Goal: Communication & Community: Participate in discussion

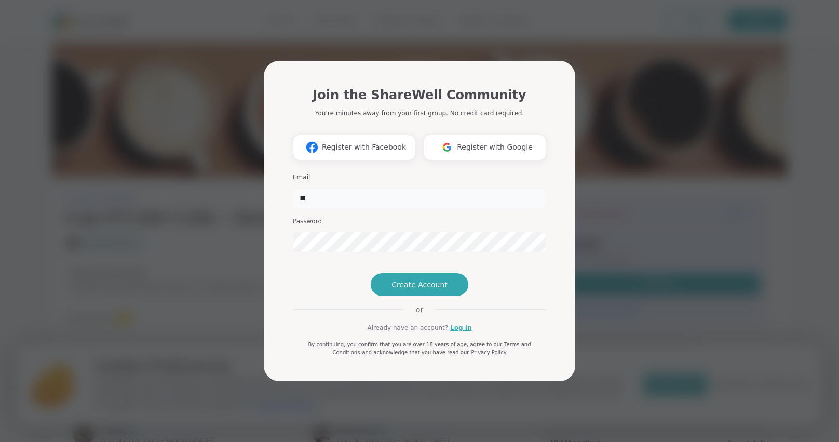
type input "**********"
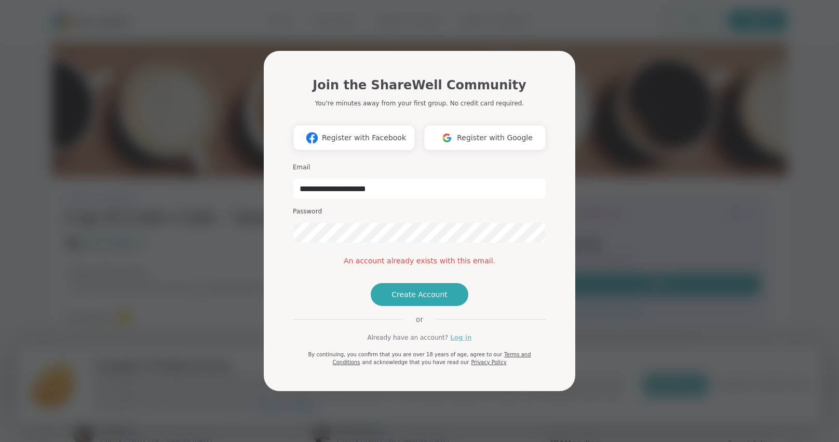
click at [452, 342] on link "Log in" at bounding box center [460, 337] width 21 height 9
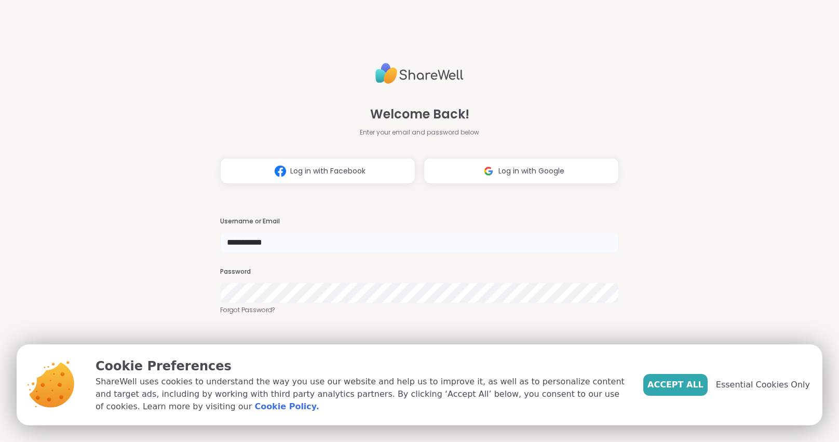
type input "**********"
click at [779, 385] on span "Essential Cookies Only" at bounding box center [763, 384] width 94 height 12
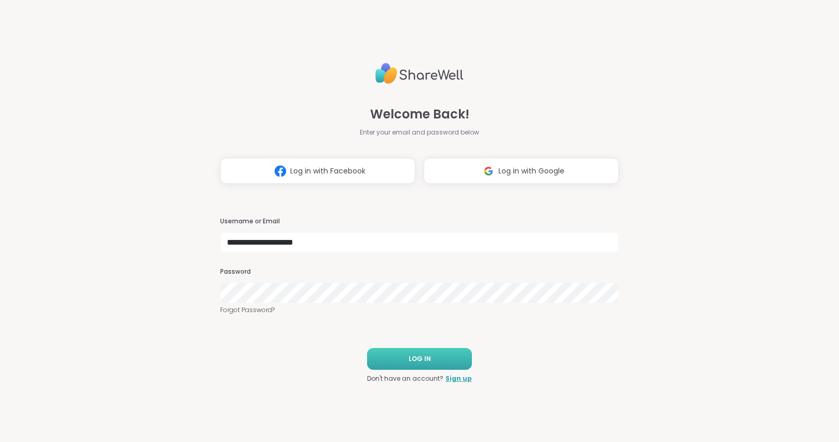
click at [423, 348] on button "LOG IN" at bounding box center [419, 359] width 105 height 22
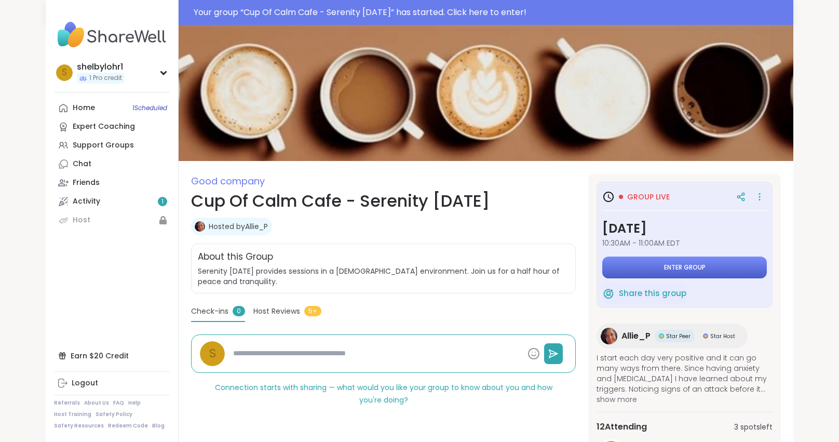
click at [694, 269] on span "Enter group" at bounding box center [685, 267] width 42 height 8
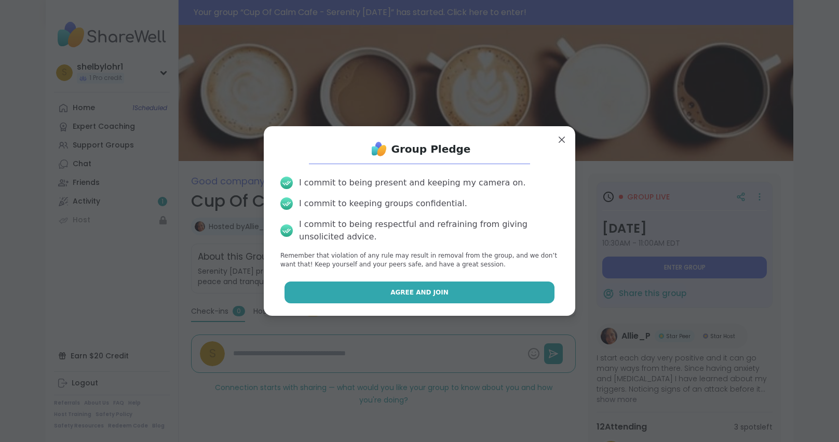
click at [435, 297] on button "Agree and Join" at bounding box center [419, 292] width 270 height 22
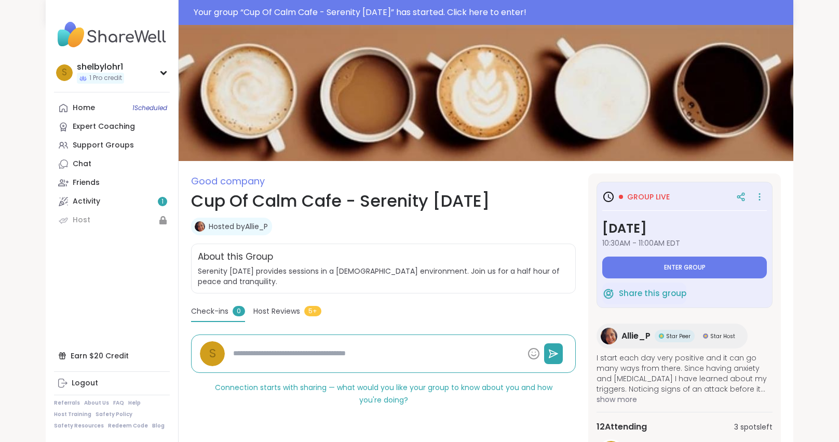
type textarea "*"
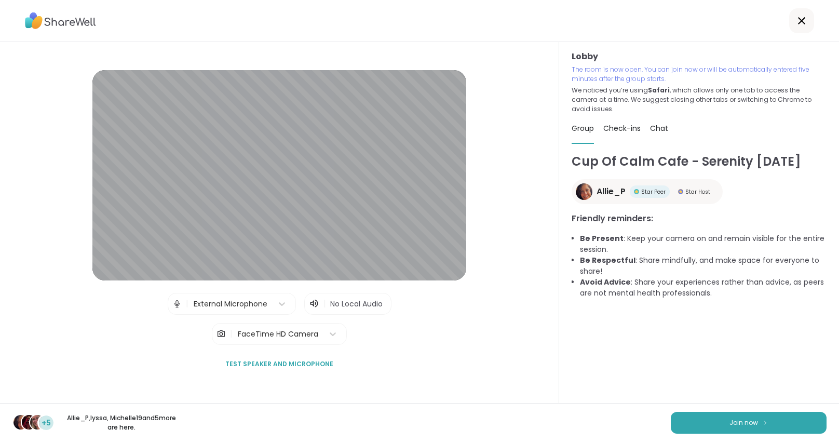
click at [318, 337] on div "FaceTime HD Camera" at bounding box center [277, 333] width 91 height 21
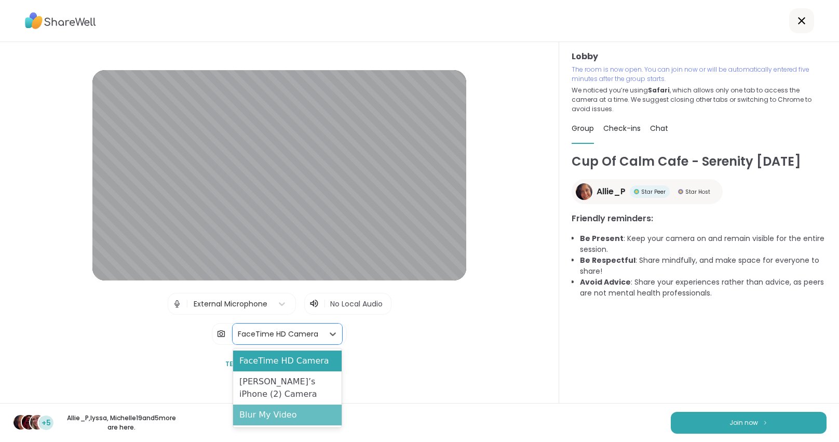
click at [267, 410] on div "Blur My Video" at bounding box center [287, 414] width 108 height 21
click at [312, 335] on div "FaceTime HD Camera" at bounding box center [278, 333] width 80 height 11
click at [258, 413] on div "Blur My Video" at bounding box center [287, 414] width 108 height 21
click at [289, 335] on div "FaceTime HD Camera" at bounding box center [278, 333] width 80 height 11
click at [253, 417] on div "Blur My Video" at bounding box center [287, 414] width 108 height 21
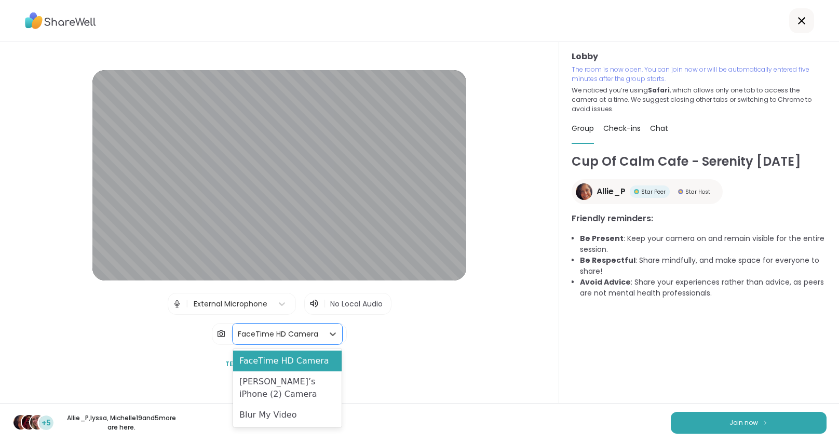
click at [282, 328] on div "FaceTime HD Camera" at bounding box center [278, 333] width 80 height 11
click at [287, 360] on div "FaceTime HD Camera" at bounding box center [287, 360] width 108 height 21
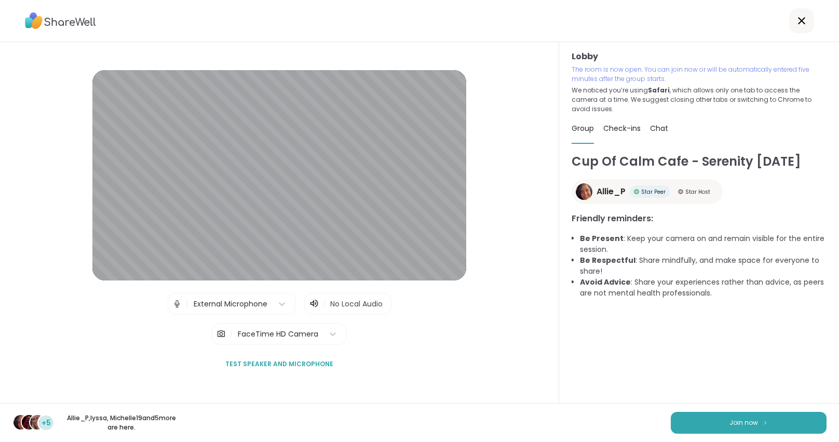
click at [437, 334] on div "Lobby | External Microphone | No Local Audio | FaceTime HD Camera Test speaker …" at bounding box center [279, 222] width 503 height 305
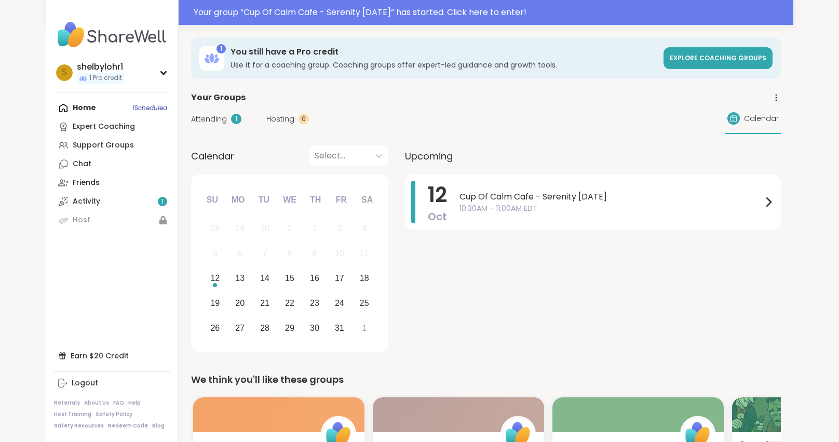
scroll to position [1, 0]
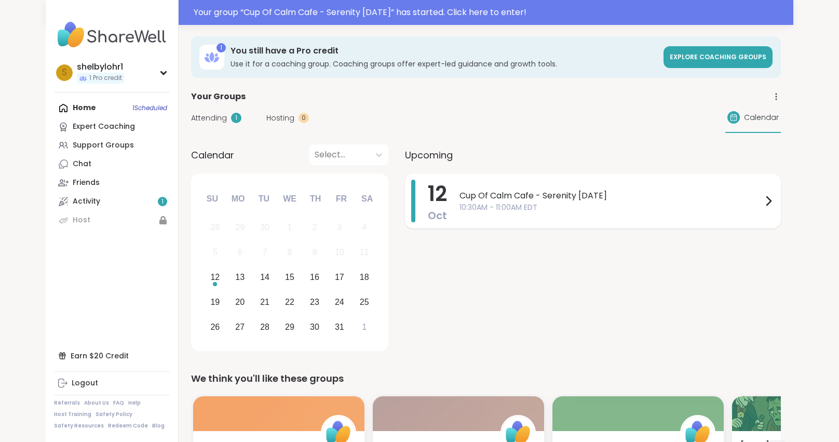
click at [602, 200] on span "Cup Of Calm Cafe - Serenity [DATE]" at bounding box center [610, 195] width 303 height 12
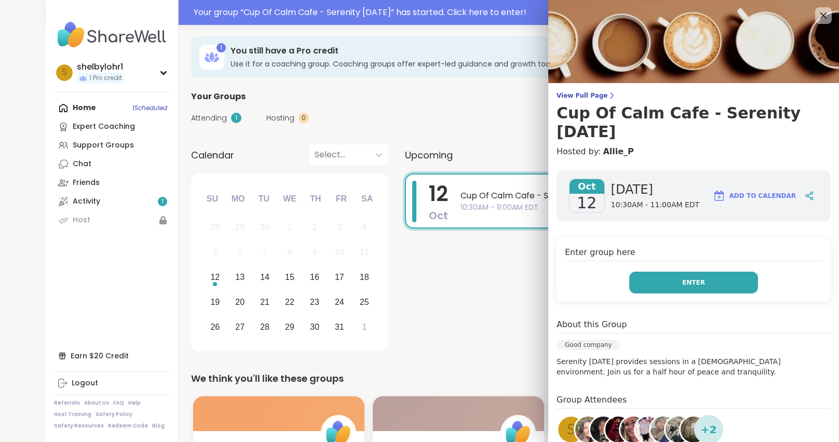
click at [679, 271] on button "Enter" at bounding box center [693, 282] width 129 height 22
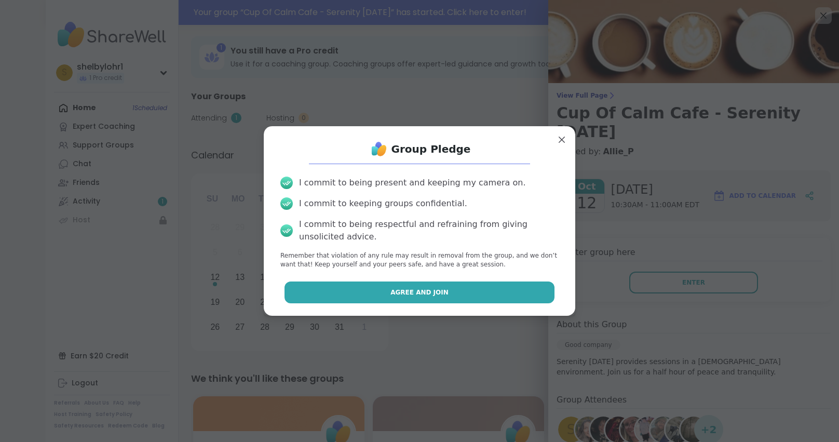
click at [456, 286] on button "Agree and Join" at bounding box center [419, 292] width 270 height 22
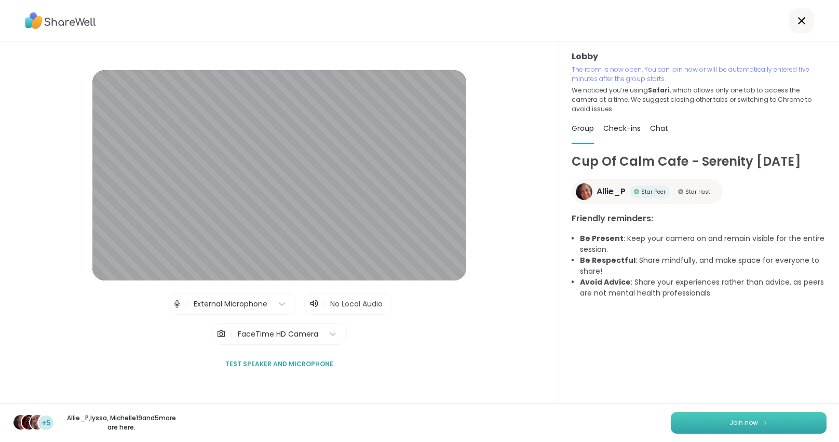
click at [719, 422] on button "Join now" at bounding box center [748, 422] width 156 height 22
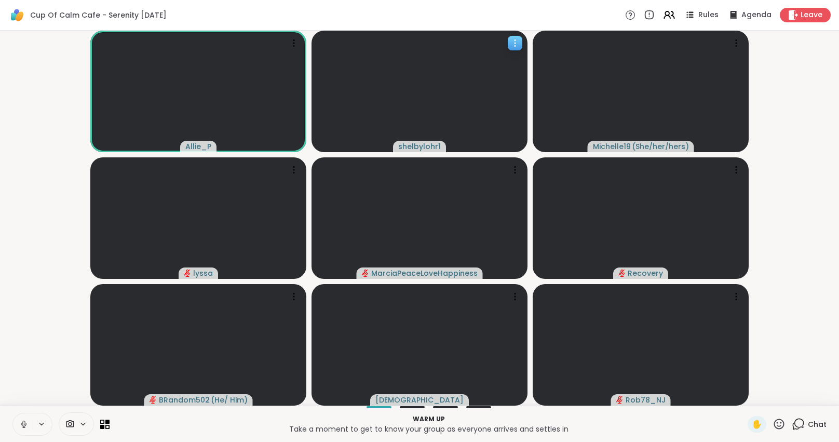
click at [422, 144] on span "shelbylohr1" at bounding box center [419, 146] width 43 height 10
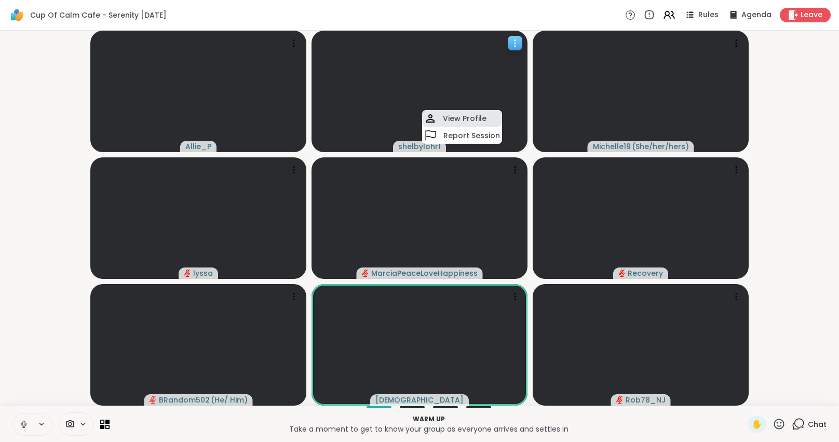
click at [444, 114] on h4 "View Profile" at bounding box center [465, 118] width 44 height 10
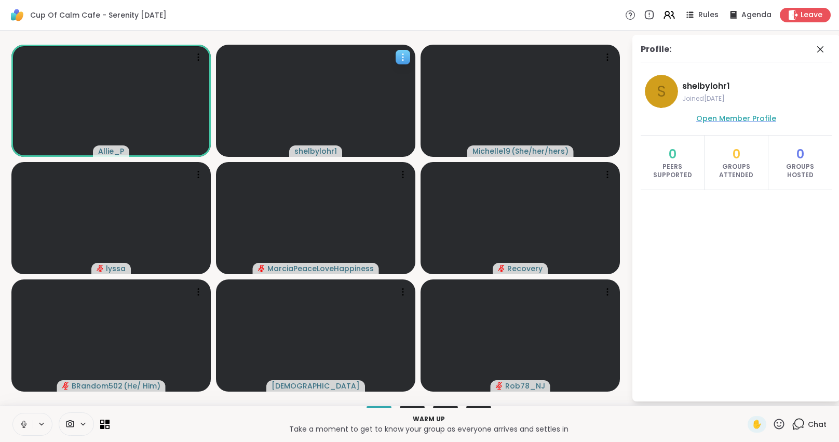
click at [701, 120] on span "Open Member Profile" at bounding box center [736, 118] width 80 height 10
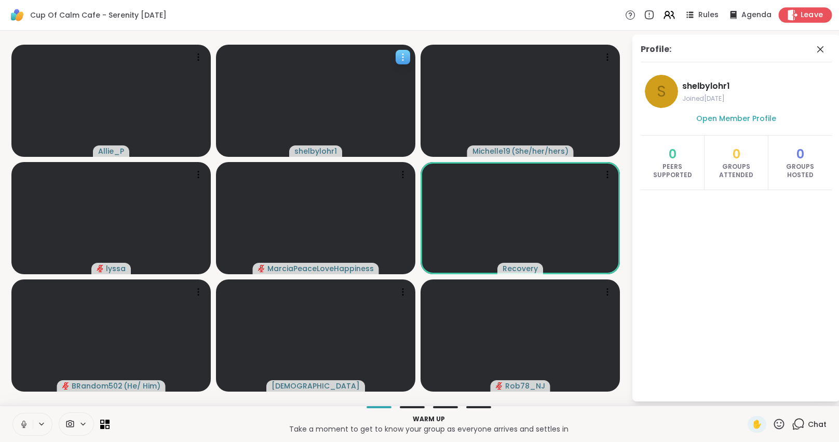
click at [799, 11] on div "Leave" at bounding box center [804, 14] width 53 height 15
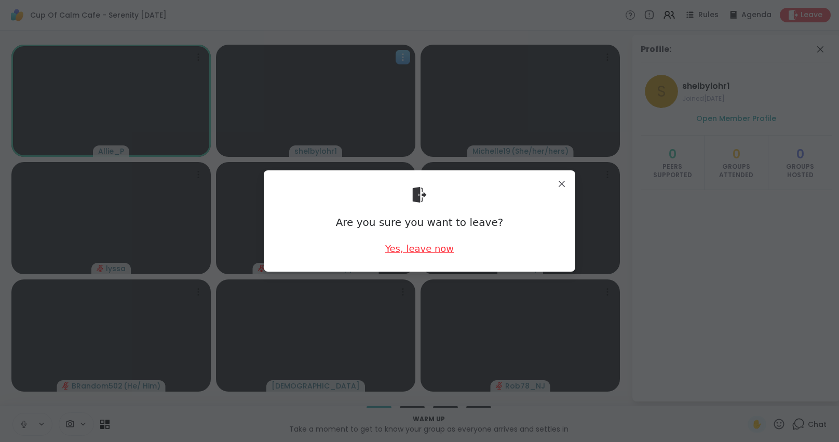
click at [415, 242] on div "Yes, leave now" at bounding box center [419, 248] width 68 height 13
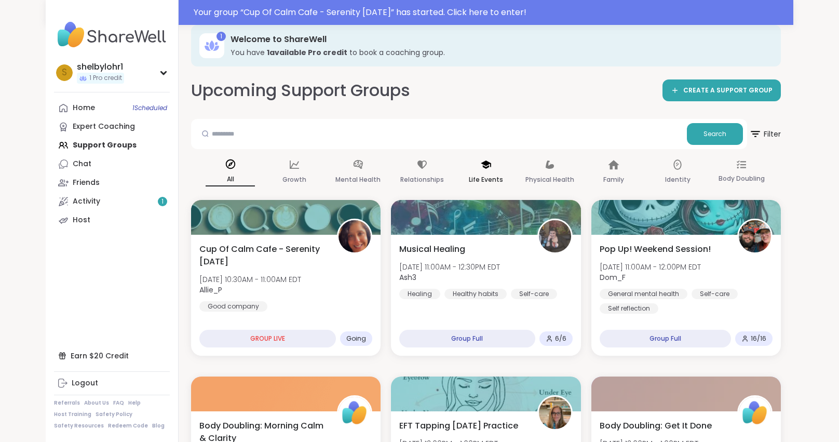
scroll to position [13, 0]
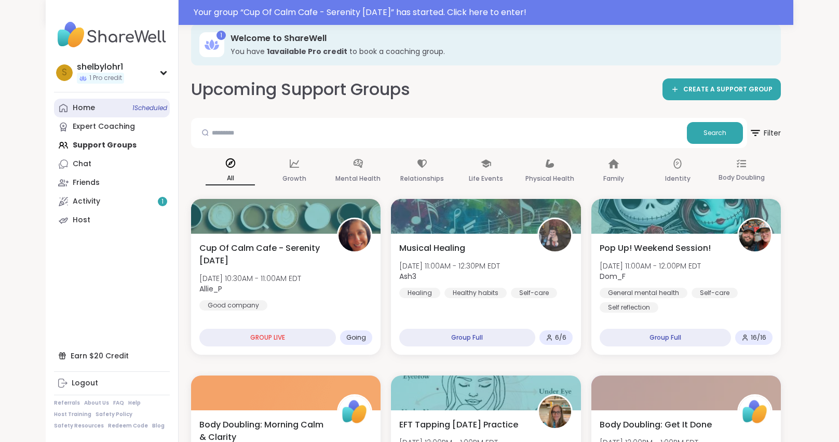
click at [126, 105] on link "Home 1 Scheduled" at bounding box center [112, 108] width 116 height 19
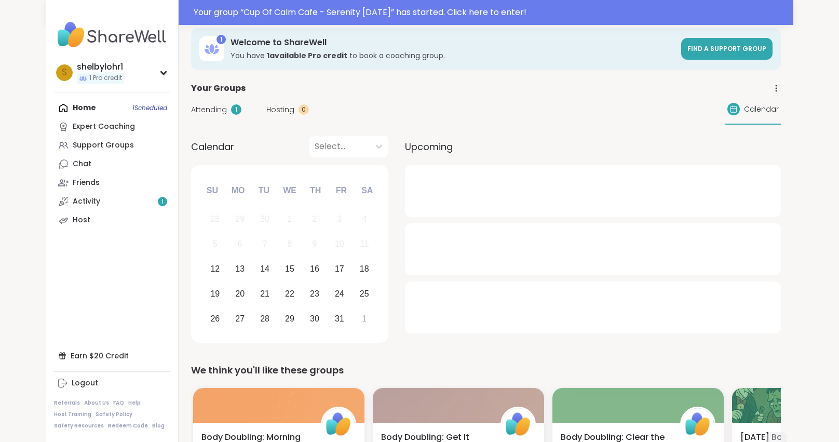
scroll to position [11, 0]
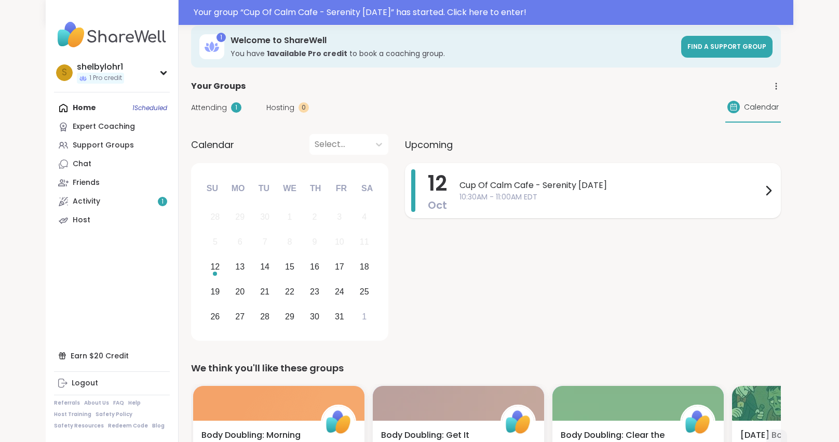
click at [502, 195] on span "10:30AM - 11:00AM EDT" at bounding box center [610, 196] width 303 height 11
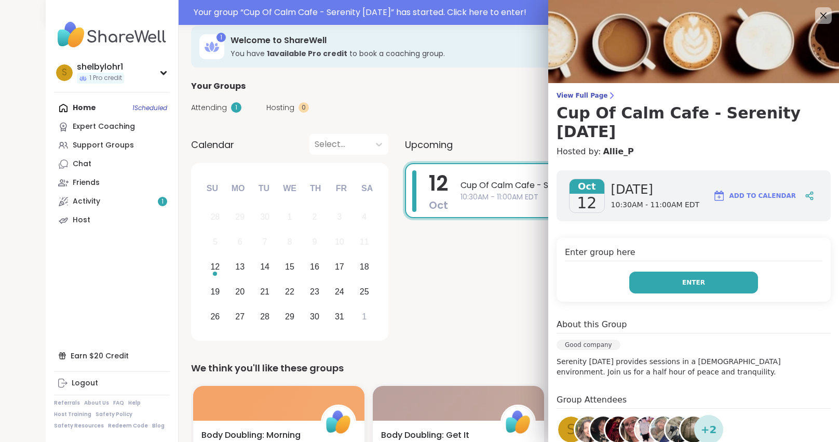
click at [706, 273] on button "Enter" at bounding box center [693, 282] width 129 height 22
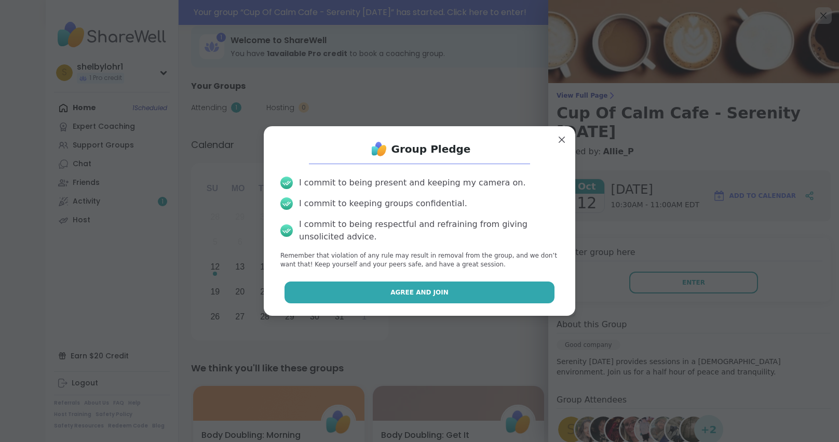
click at [471, 286] on button "Agree and Join" at bounding box center [419, 292] width 270 height 22
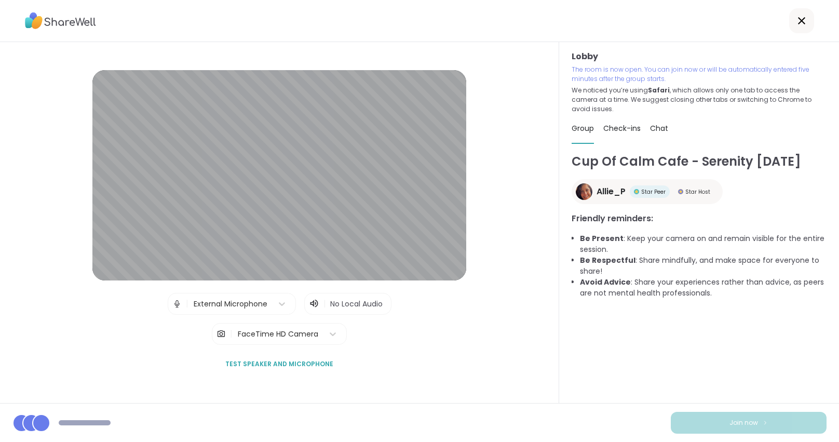
click at [257, 339] on div "FaceTime HD Camera" at bounding box center [277, 333] width 91 height 21
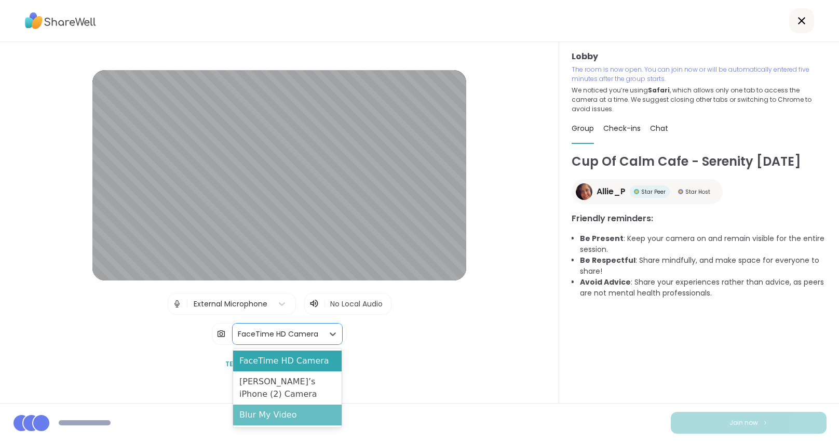
click at [256, 410] on div "Blur My Video" at bounding box center [287, 414] width 108 height 21
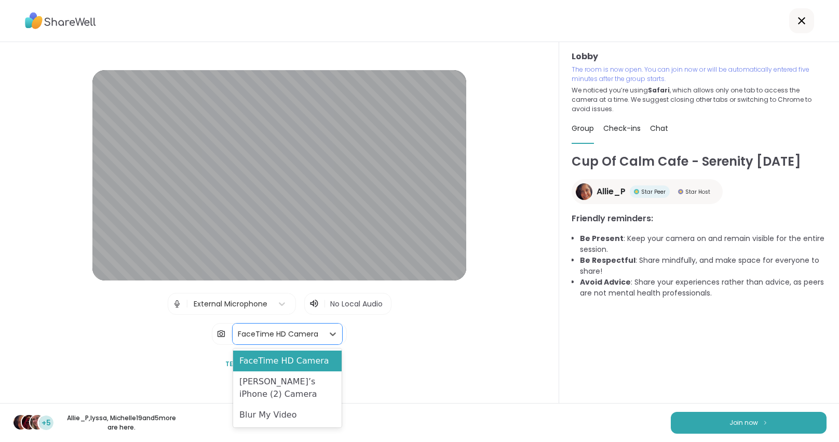
click at [310, 338] on div "FaceTime HD Camera" at bounding box center [278, 333] width 80 height 11
click at [294, 359] on div "FaceTime HD Camera" at bounding box center [287, 360] width 108 height 21
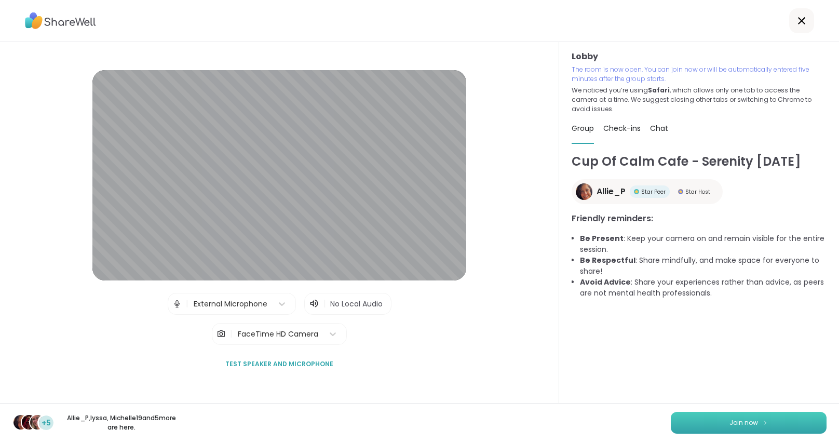
click at [748, 424] on span "Join now" at bounding box center [743, 422] width 29 height 9
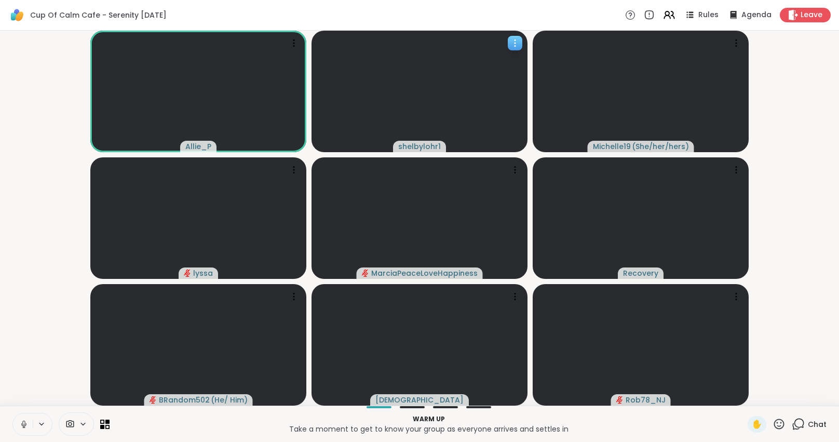
click at [421, 146] on span "shelbylohr1" at bounding box center [419, 146] width 43 height 10
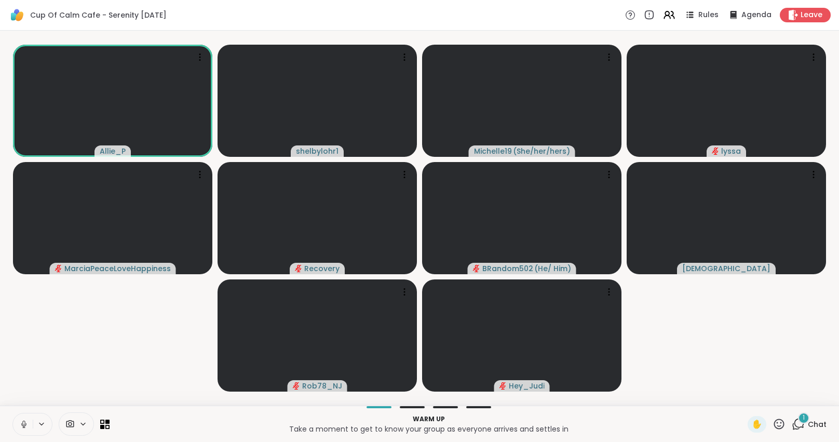
click at [800, 425] on icon at bounding box center [797, 423] width 13 height 13
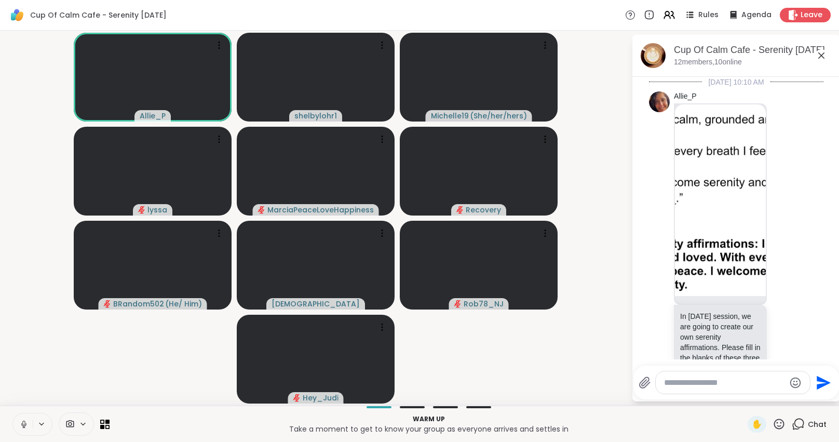
click at [819, 55] on icon at bounding box center [821, 55] width 12 height 12
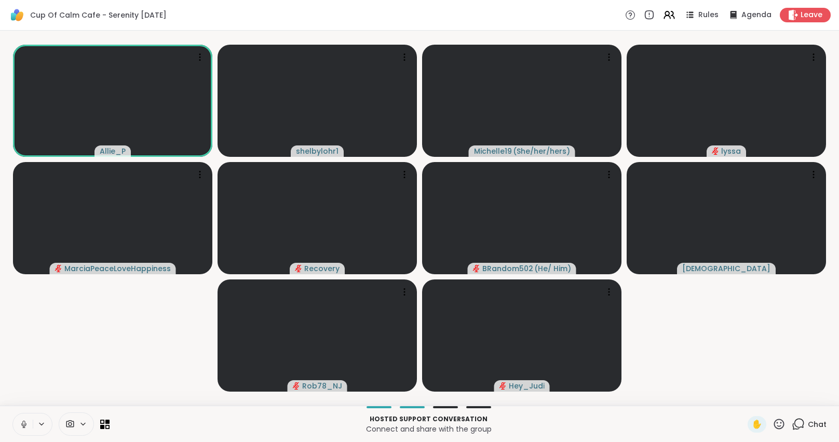
click at [802, 426] on icon at bounding box center [797, 423] width 13 height 13
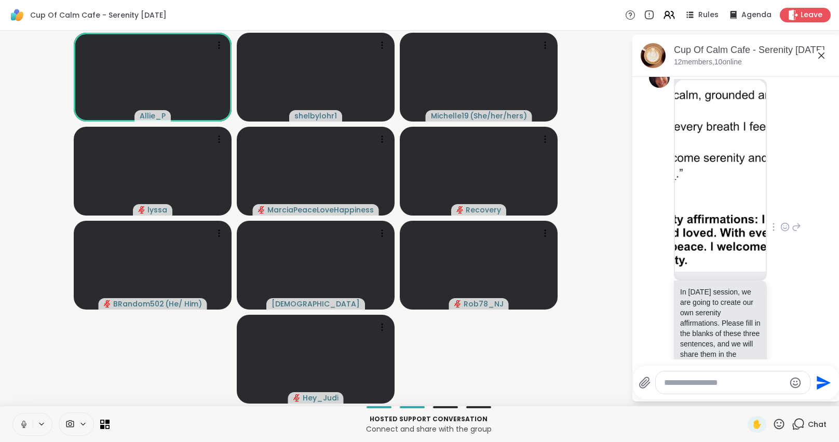
scroll to position [47, 0]
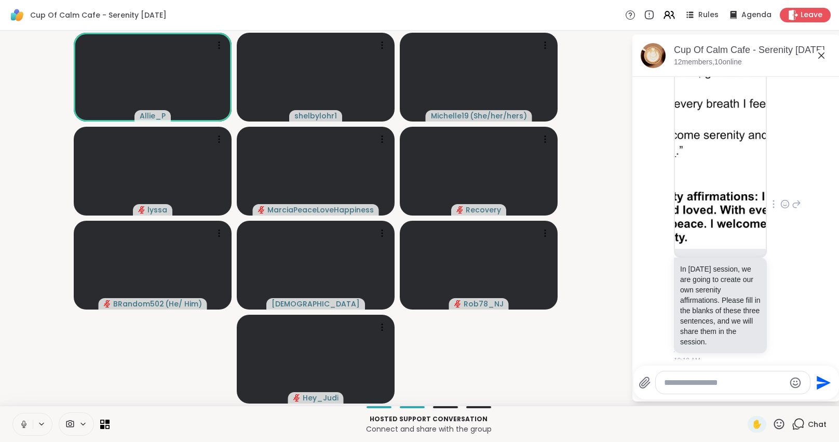
click at [729, 206] on img at bounding box center [720, 152] width 91 height 191
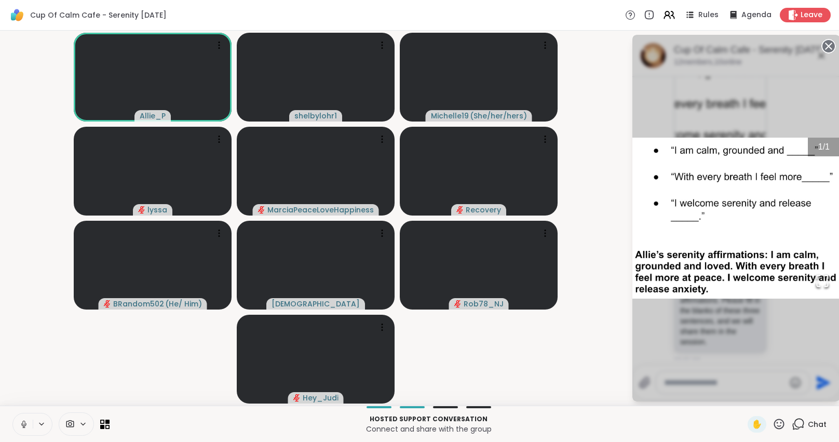
click at [790, 148] on img "Go to Slide 1" at bounding box center [736, 218] width 208 height 160
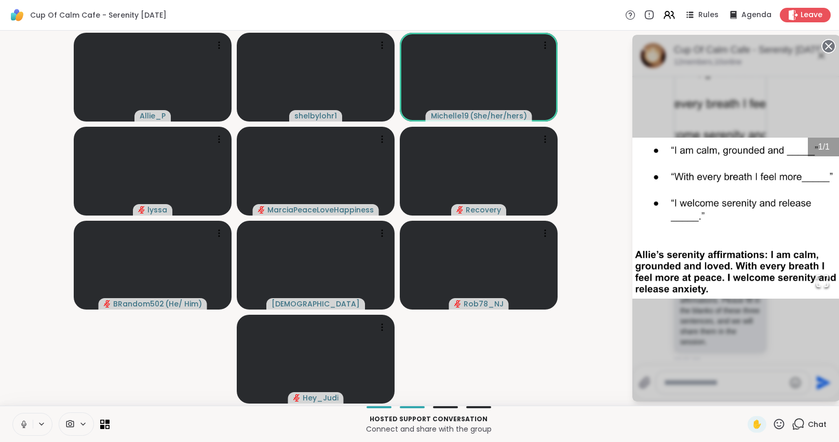
scroll to position [136, 0]
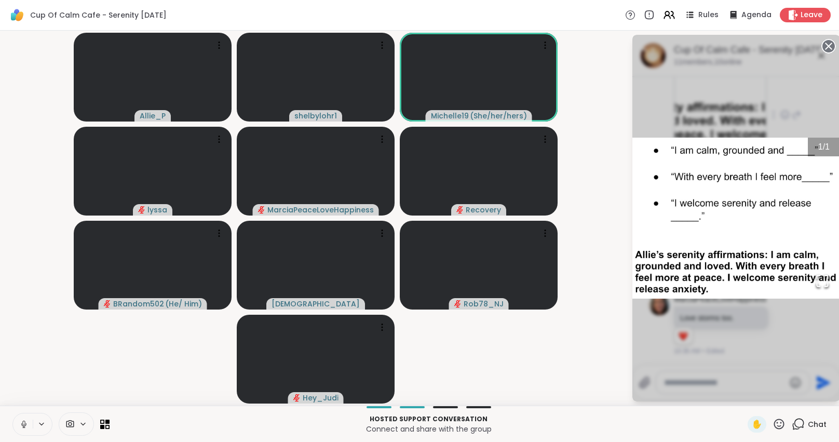
click at [830, 44] on circle at bounding box center [828, 46] width 12 height 12
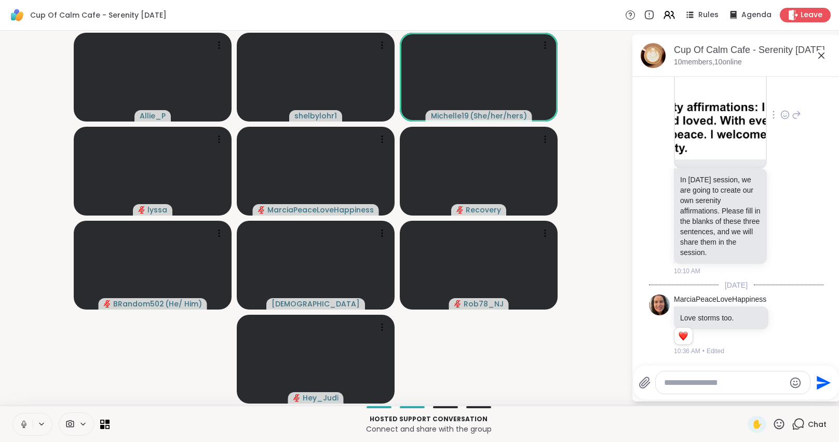
click at [704, 119] on img at bounding box center [720, 63] width 91 height 191
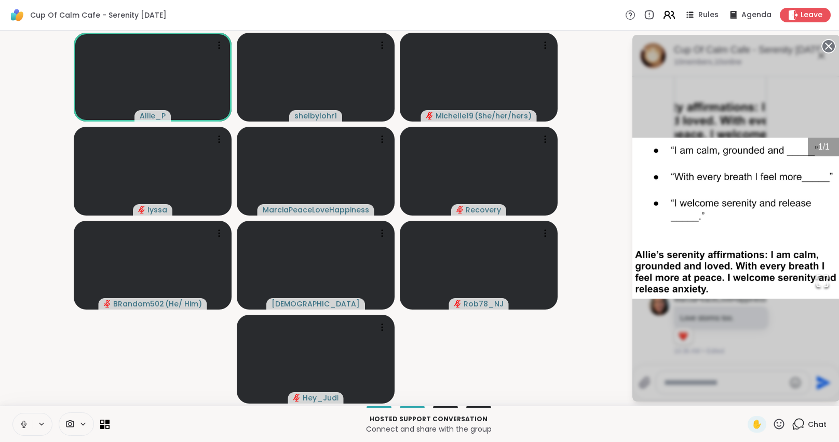
click at [671, 16] on icon at bounding box center [668, 14] width 13 height 13
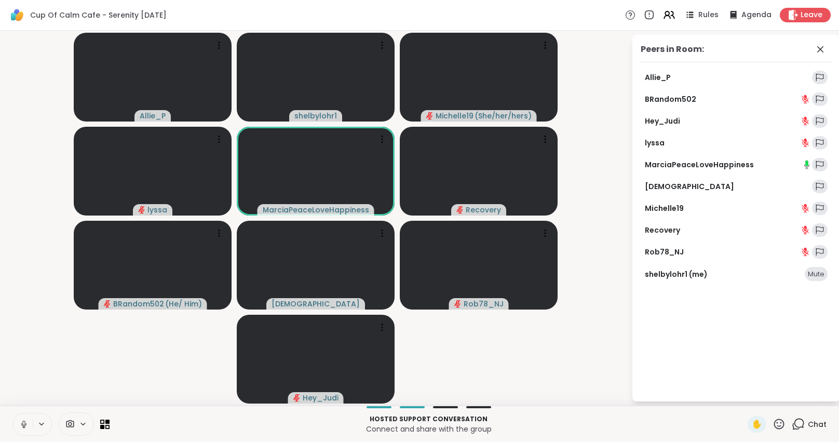
click at [688, 275] on link "shelbylohr1 (me)" at bounding box center [675, 274] width 63 height 10
click at [819, 277] on div "Mute" at bounding box center [815, 274] width 23 height 15
click at [665, 17] on icon at bounding box center [668, 14] width 13 height 13
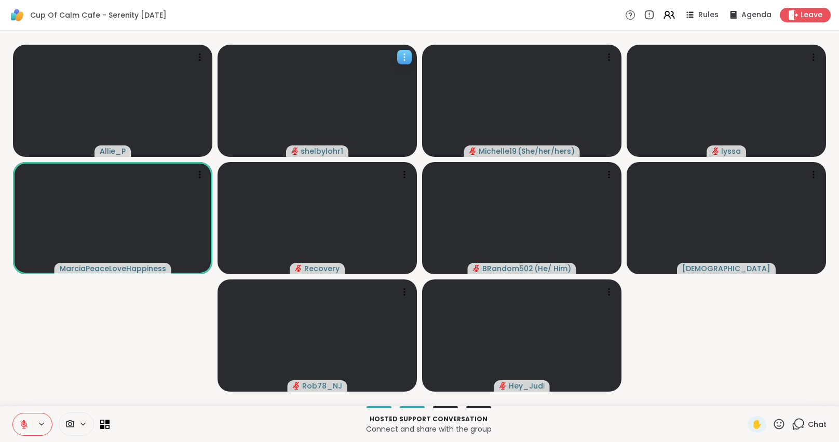
click at [400, 60] on icon at bounding box center [404, 57] width 10 height 10
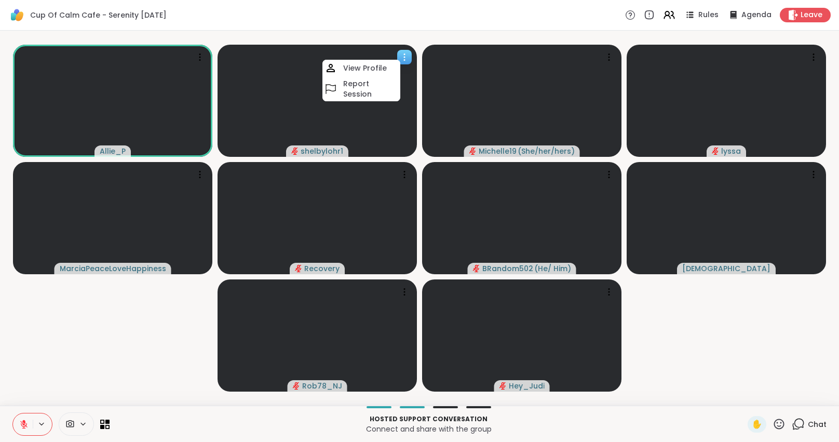
click at [400, 60] on icon at bounding box center [404, 57] width 10 height 10
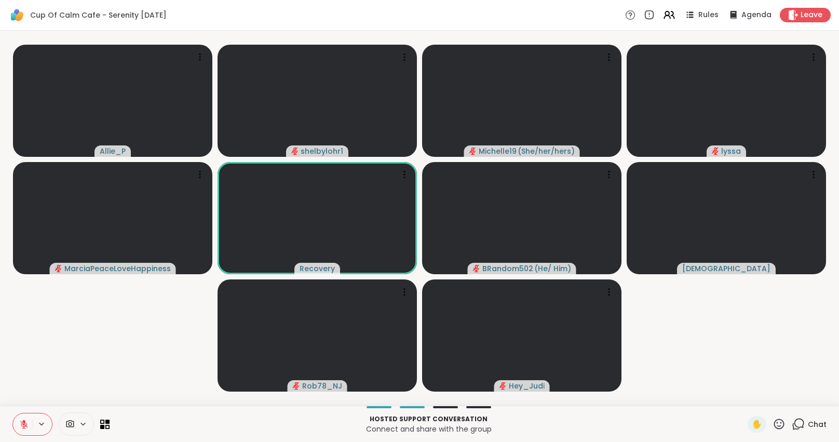
click at [798, 422] on icon at bounding box center [797, 423] width 13 height 13
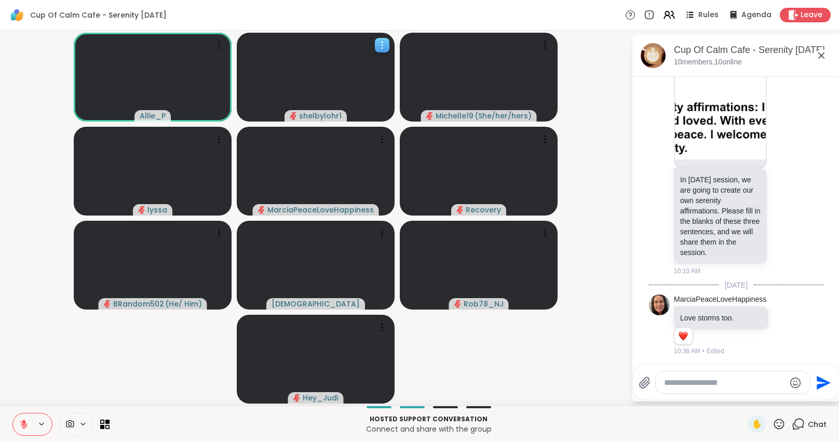
click at [293, 115] on icon "audio-muted" at bounding box center [293, 116] width 6 height 8
click at [378, 55] on video at bounding box center [316, 77] width 158 height 89
click at [711, 18] on span "Rules" at bounding box center [708, 15] width 21 height 11
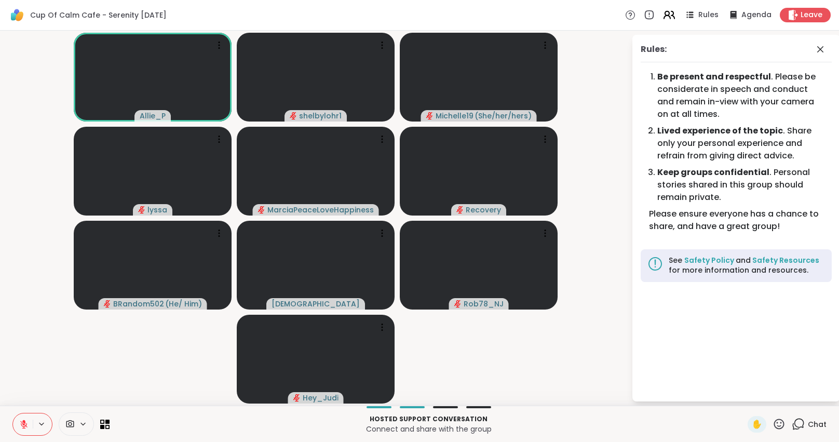
click at [668, 17] on icon at bounding box center [668, 14] width 13 height 13
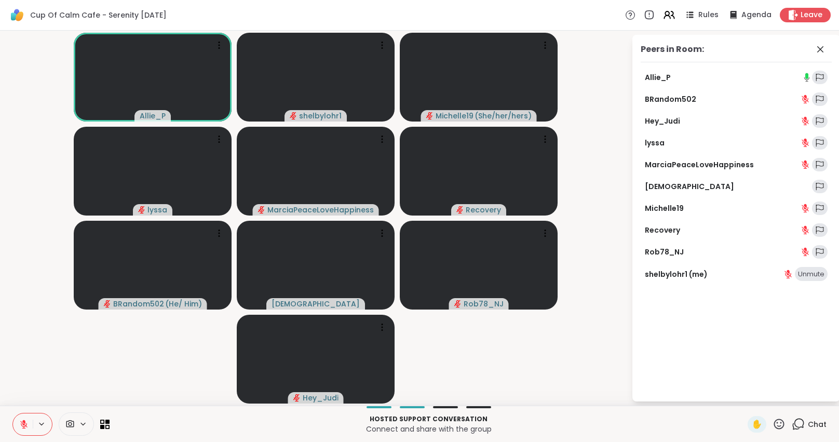
click at [806, 269] on div "Unmute" at bounding box center [810, 274] width 33 height 15
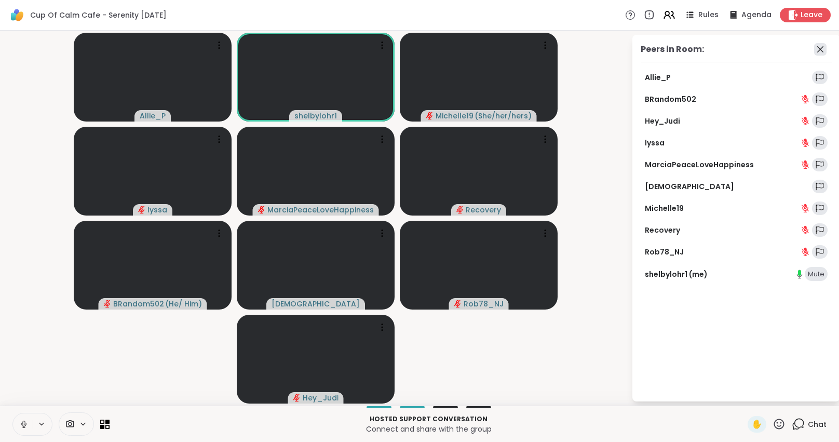
click at [815, 48] on icon at bounding box center [820, 49] width 12 height 12
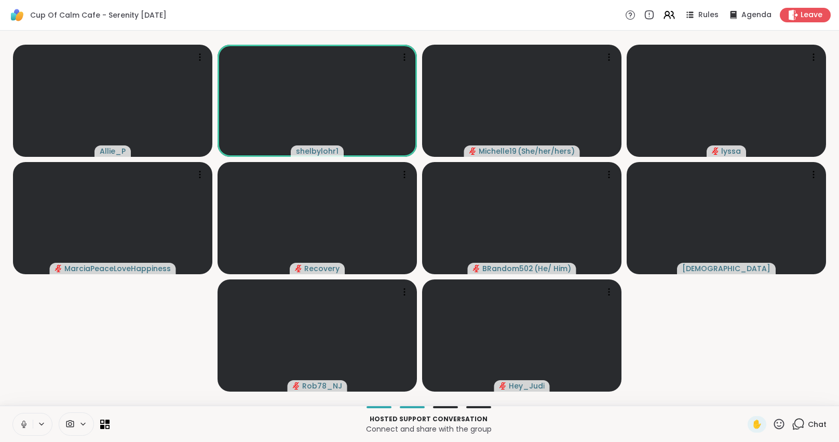
click at [809, 424] on span "Chat" at bounding box center [816, 424] width 19 height 10
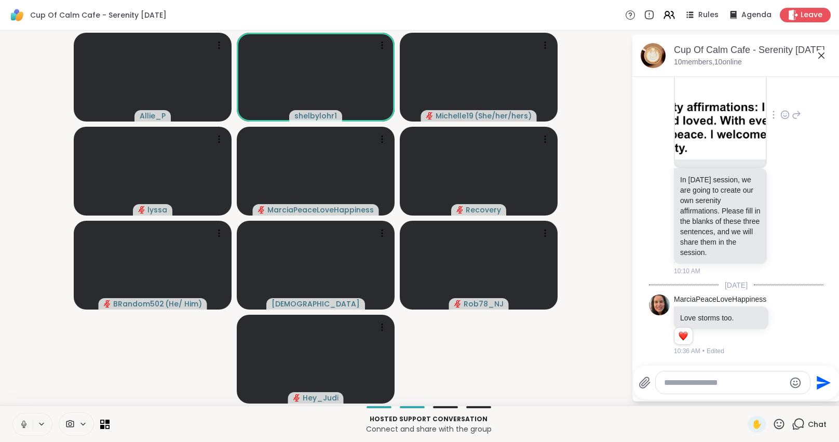
click at [704, 160] on div at bounding box center [720, 67] width 91 height 199
click at [702, 128] on img at bounding box center [720, 63] width 91 height 191
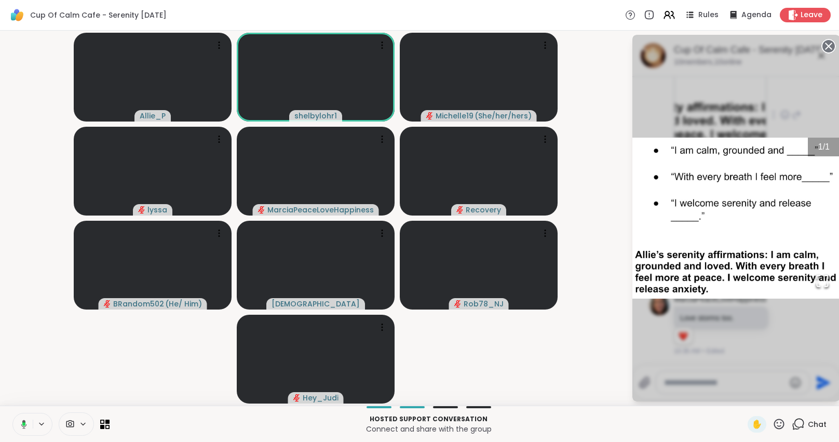
click at [829, 45] on circle at bounding box center [828, 46] width 12 height 12
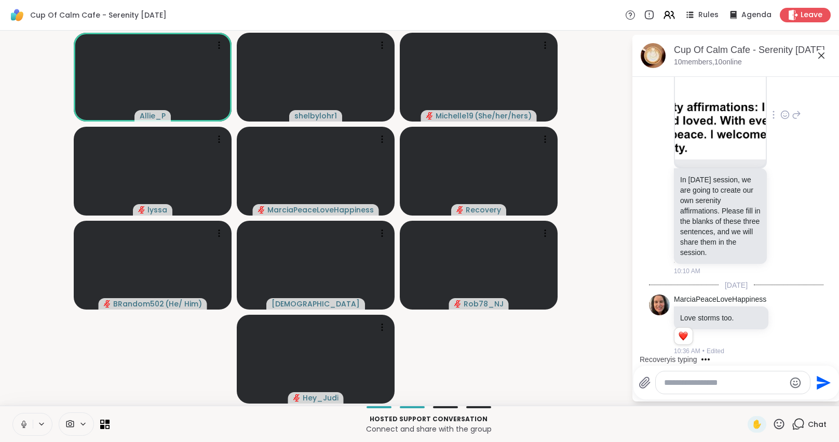
click at [820, 59] on icon at bounding box center [821, 55] width 12 height 12
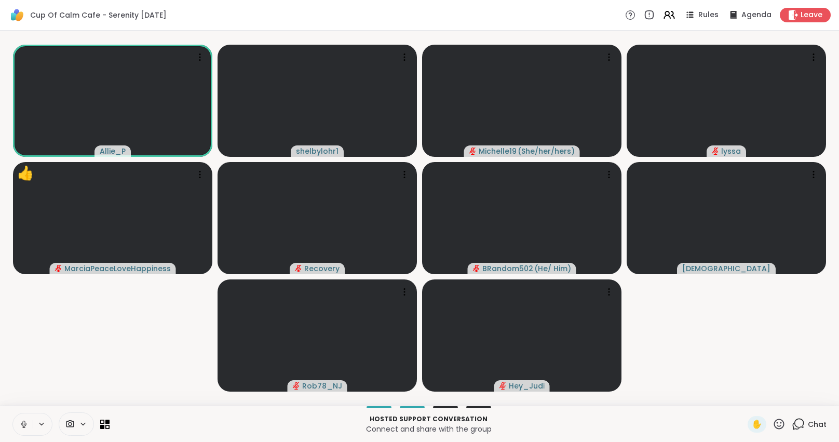
click at [806, 423] on div "Chat" at bounding box center [808, 424] width 35 height 17
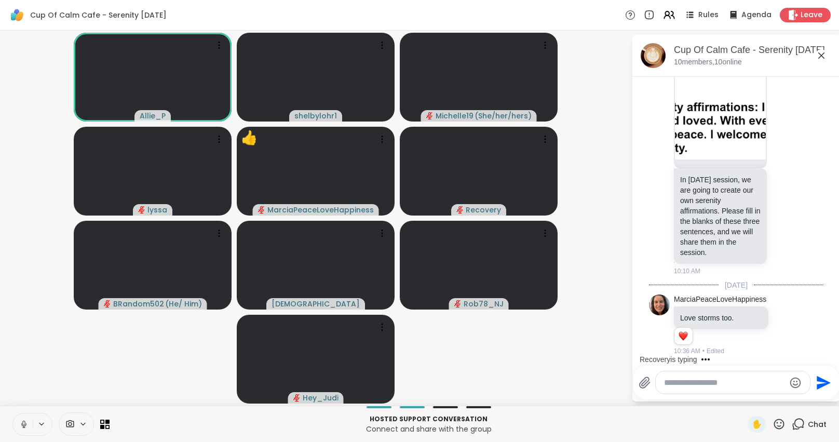
click at [821, 54] on icon at bounding box center [821, 55] width 6 height 6
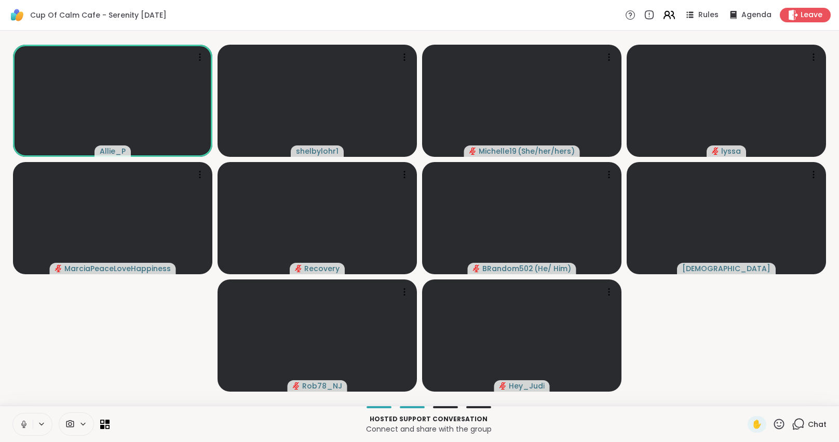
click at [670, 16] on icon at bounding box center [667, 17] width 6 height 3
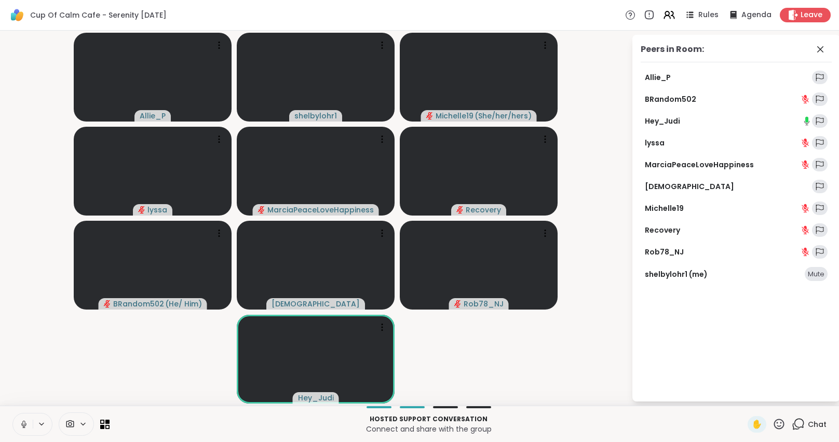
click at [813, 279] on div "Mute" at bounding box center [815, 274] width 23 height 15
click at [586, 296] on video-player-container "Allie_P shelbylohr1 Michelle19 ( She/her/hers ) [PERSON_NAME] Recovery BRandom5…" at bounding box center [315, 218] width 619 height 366
click at [820, 44] on icon at bounding box center [820, 49] width 12 height 12
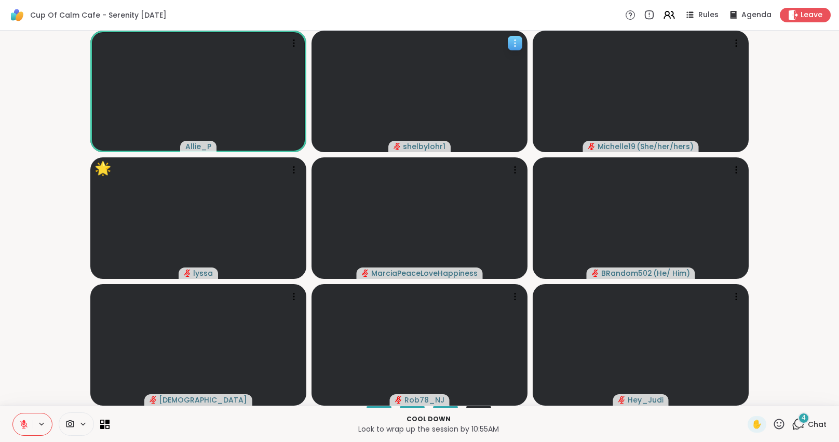
click at [515, 39] on icon at bounding box center [515, 43] width 10 height 10
click at [823, 137] on video-player-container "Allie_P shelbylohr1 View Profile Report Session Michelle19 ( She/her/hers ) [PE…" at bounding box center [419, 218] width 826 height 366
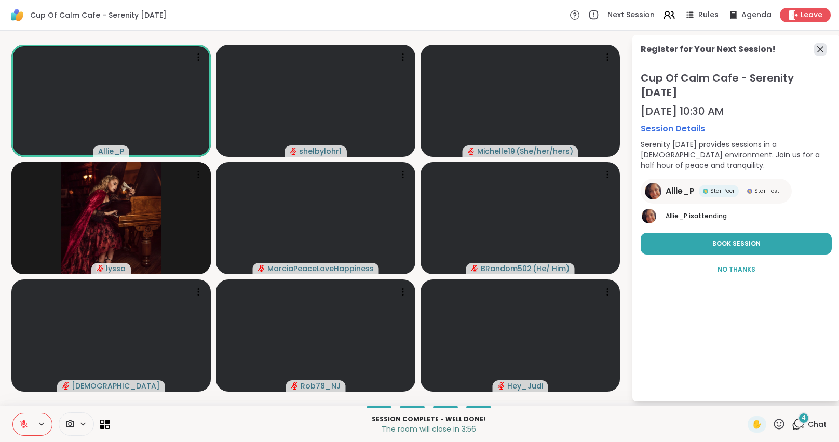
click at [820, 55] on icon at bounding box center [820, 49] width 12 height 12
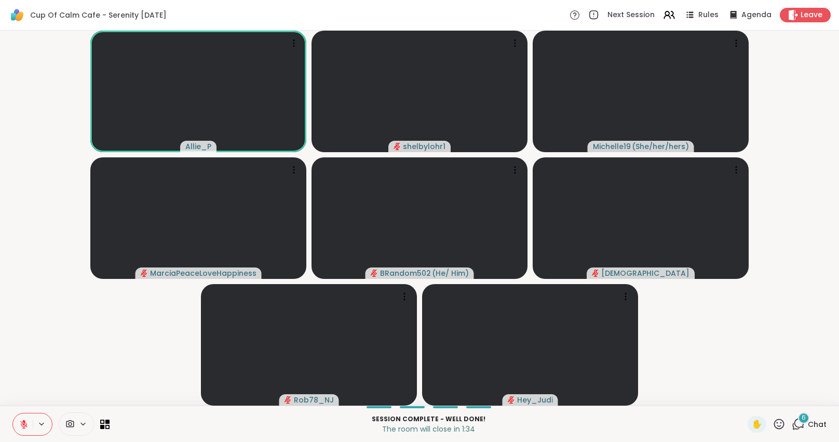
click at [803, 423] on div "6" at bounding box center [803, 417] width 11 height 11
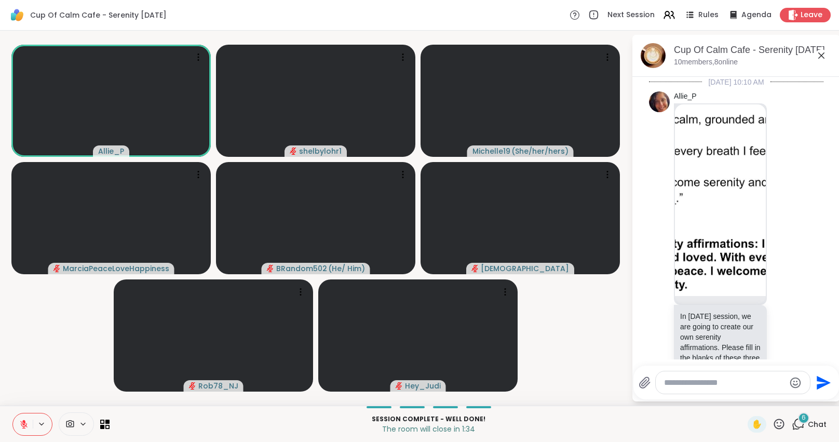
scroll to position [1832, 0]
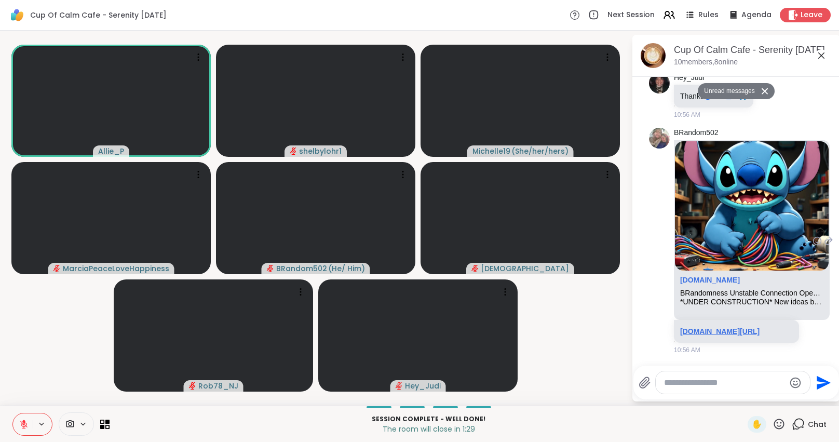
click at [744, 327] on link "[DOMAIN_NAME][URL]" at bounding box center [719, 331] width 79 height 8
click at [822, 59] on icon at bounding box center [821, 55] width 12 height 12
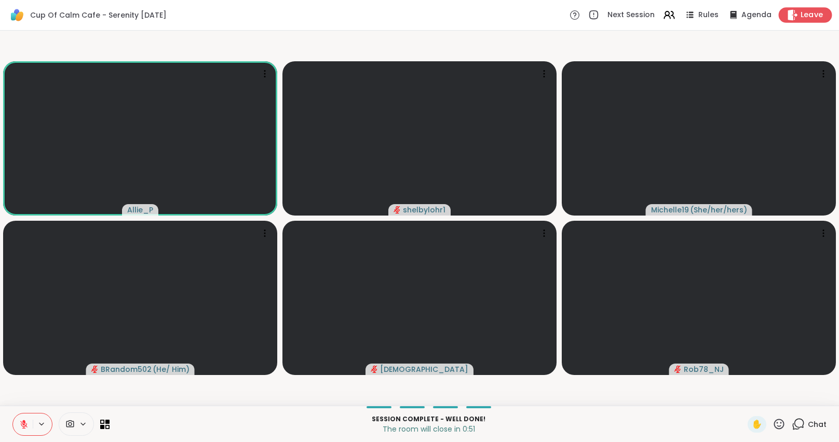
click at [798, 11] on icon at bounding box center [792, 14] width 11 height 11
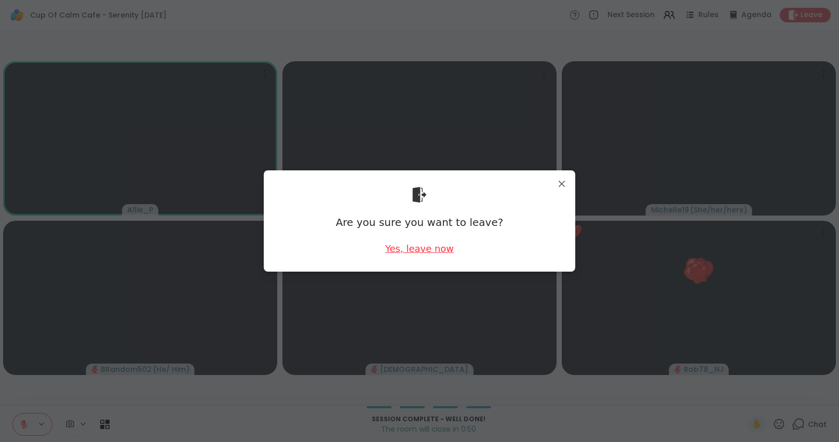
click at [418, 250] on div "Yes, leave now" at bounding box center [419, 248] width 68 height 13
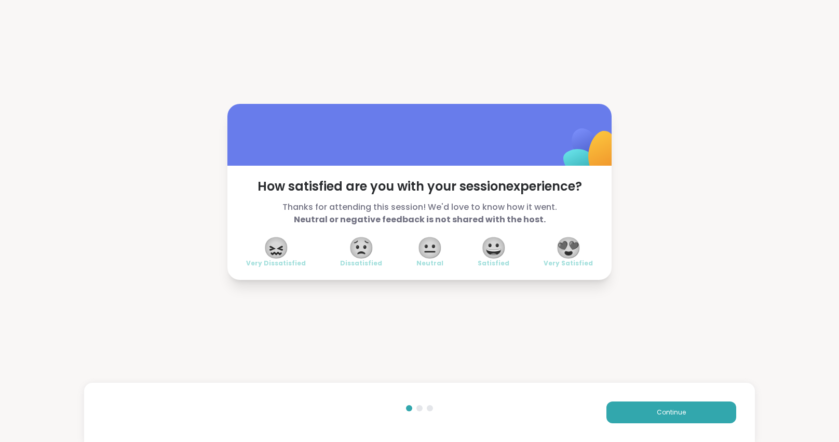
click at [427, 245] on span "😐" at bounding box center [430, 247] width 26 height 19
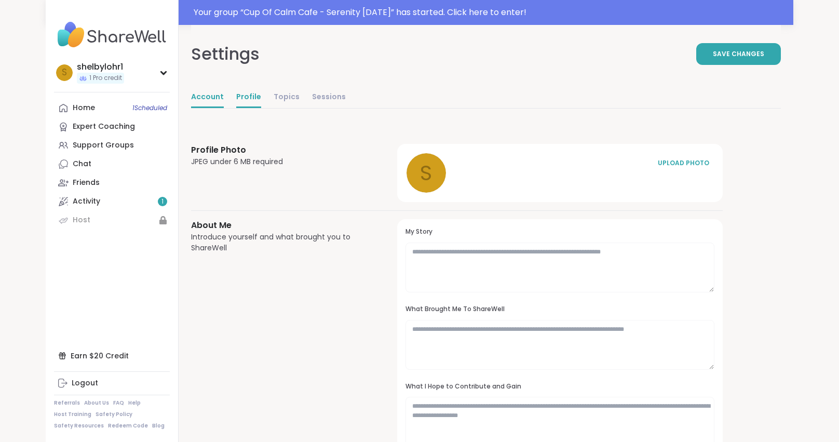
click at [197, 91] on link "Account" at bounding box center [207, 97] width 33 height 21
select select "**"
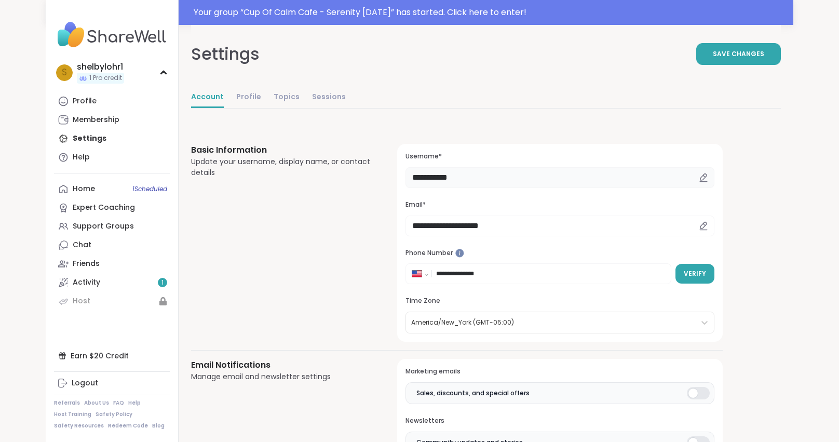
click at [483, 175] on input "**********" at bounding box center [559, 177] width 309 height 21
click at [729, 55] on span "Save Changes" at bounding box center [737, 53] width 51 height 9
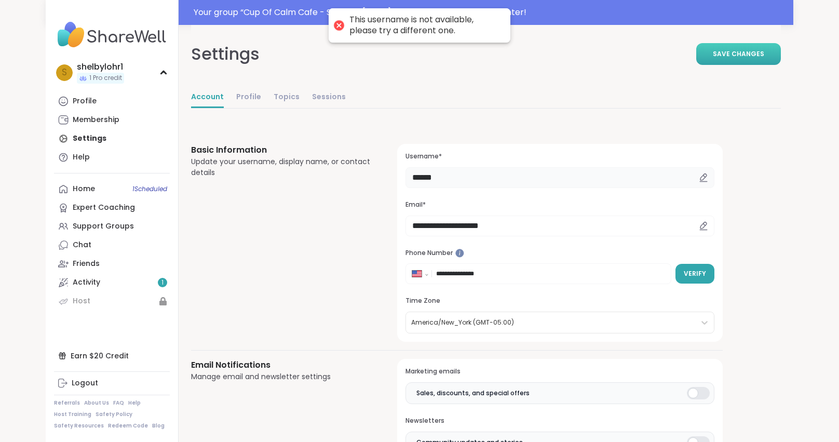
click at [473, 179] on input "******" at bounding box center [559, 177] width 309 height 21
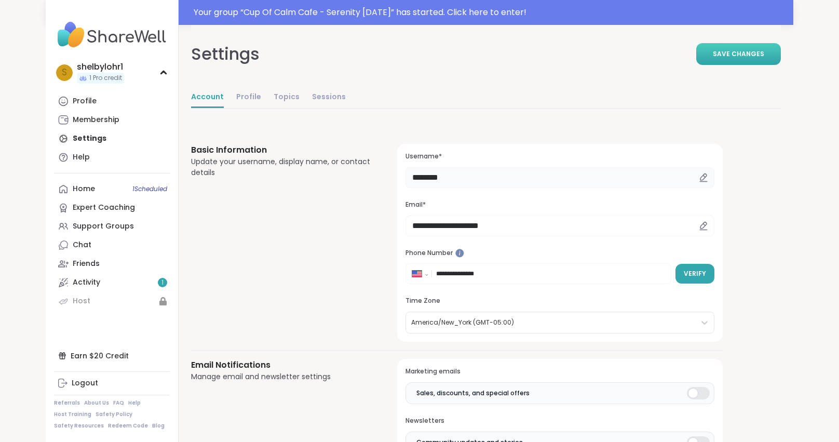
type input "********"
click at [746, 54] on span "Save Changes" at bounding box center [737, 53] width 51 height 9
click at [746, 56] on span "Save Changes" at bounding box center [737, 53] width 51 height 9
click at [89, 93] on link "Profile" at bounding box center [112, 101] width 116 height 19
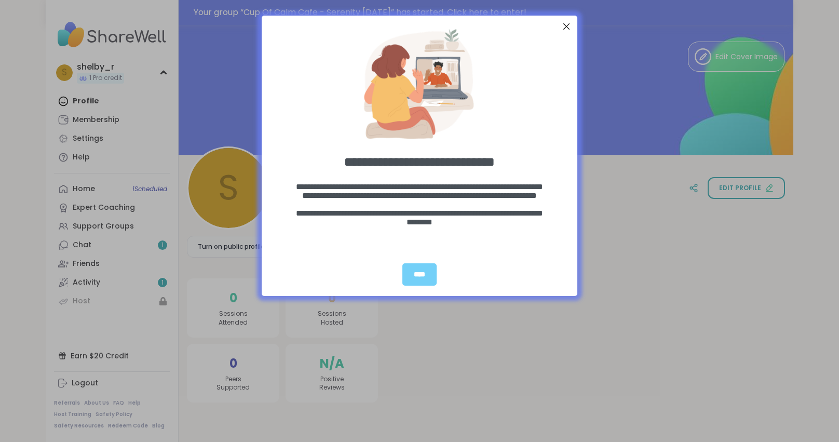
click at [563, 31] on div "Close Step" at bounding box center [565, 26] width 13 height 13
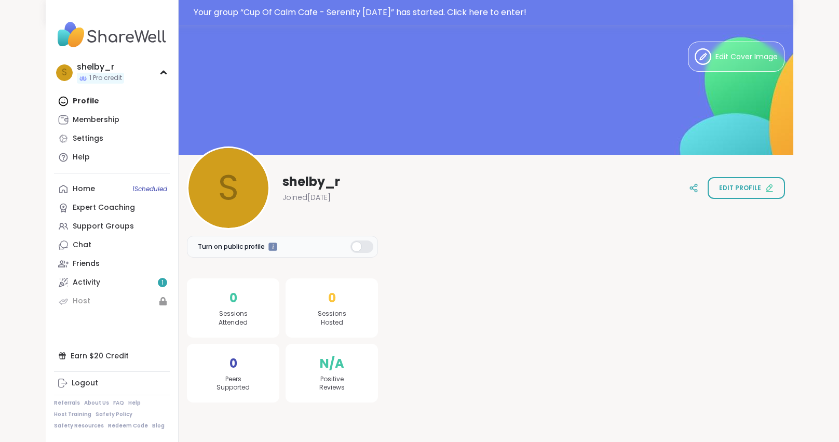
click at [362, 246] on div at bounding box center [361, 246] width 23 height 12
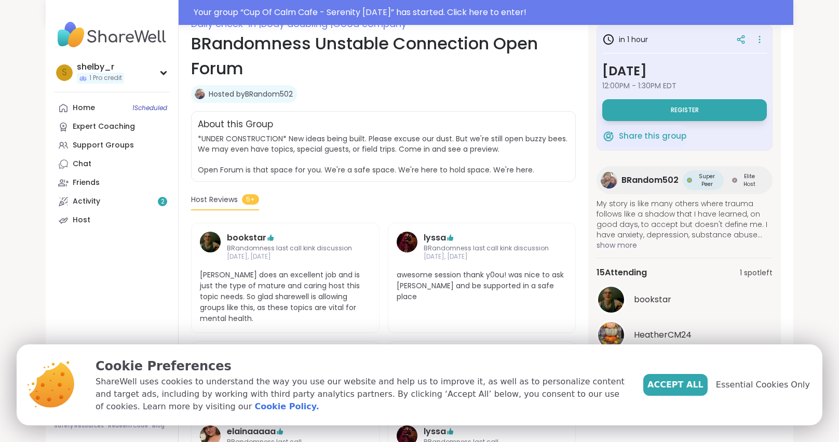
scroll to position [157, 0]
click at [658, 105] on button "Register" at bounding box center [684, 111] width 164 height 22
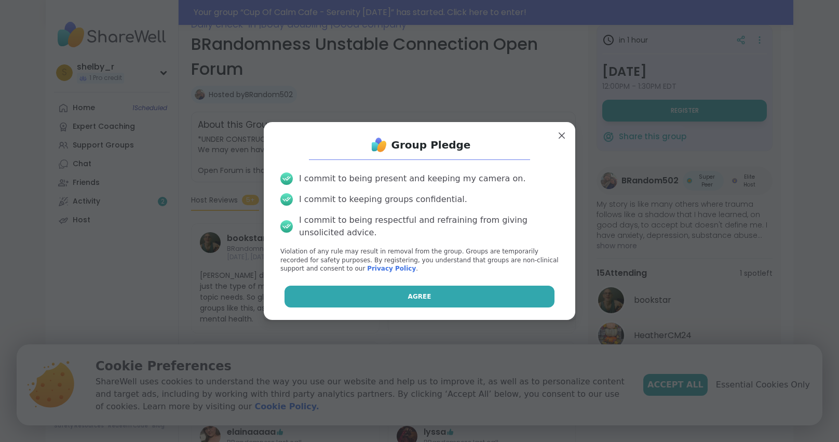
click at [411, 294] on span "Agree" at bounding box center [419, 296] width 23 height 9
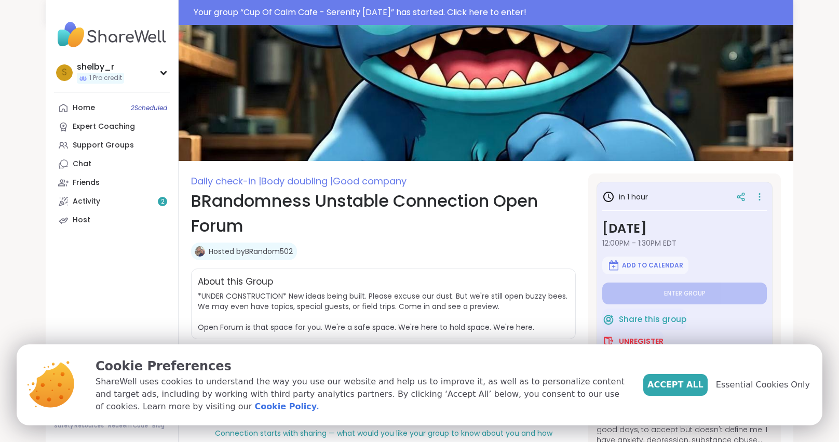
scroll to position [0, 0]
click at [647, 0] on div "Your group “ Cup Of Calm Cafe - Serenity Sunday ” has started. Click here to en…" at bounding box center [419, 12] width 747 height 25
type textarea "*"
